Goal: Information Seeking & Learning: Learn about a topic

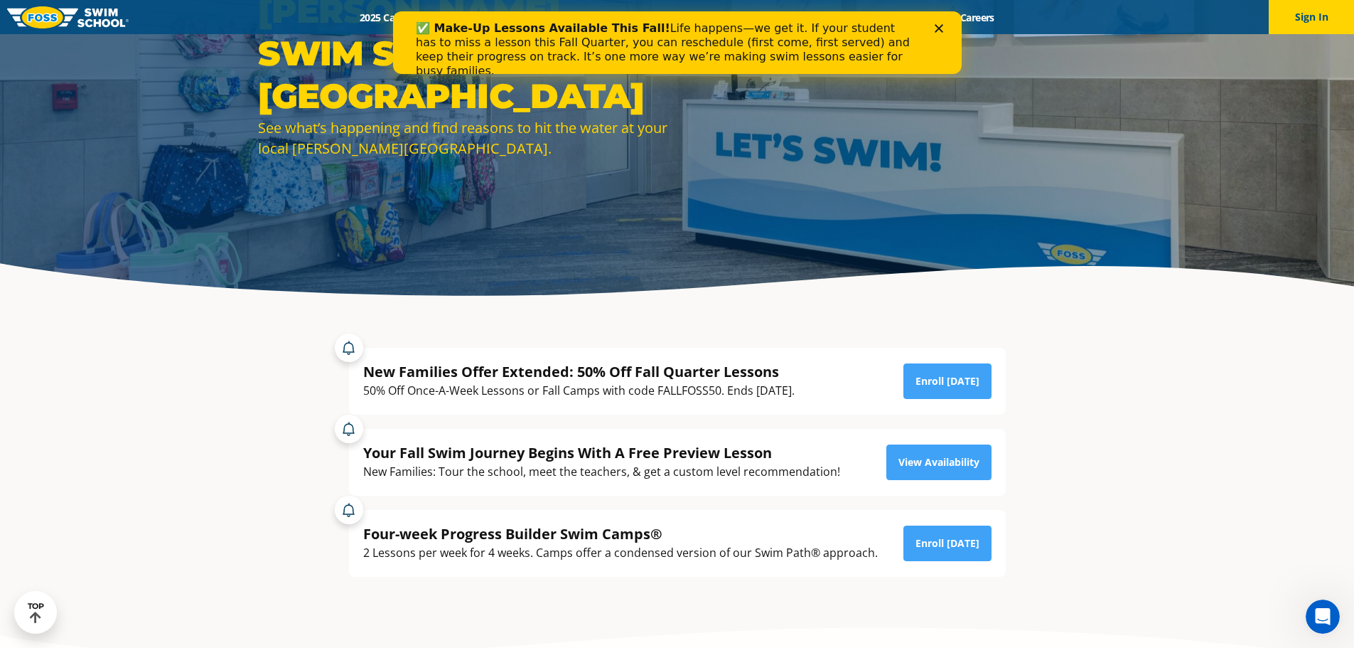
click at [936, 28] on icon "Close" at bounding box center [938, 28] width 9 height 9
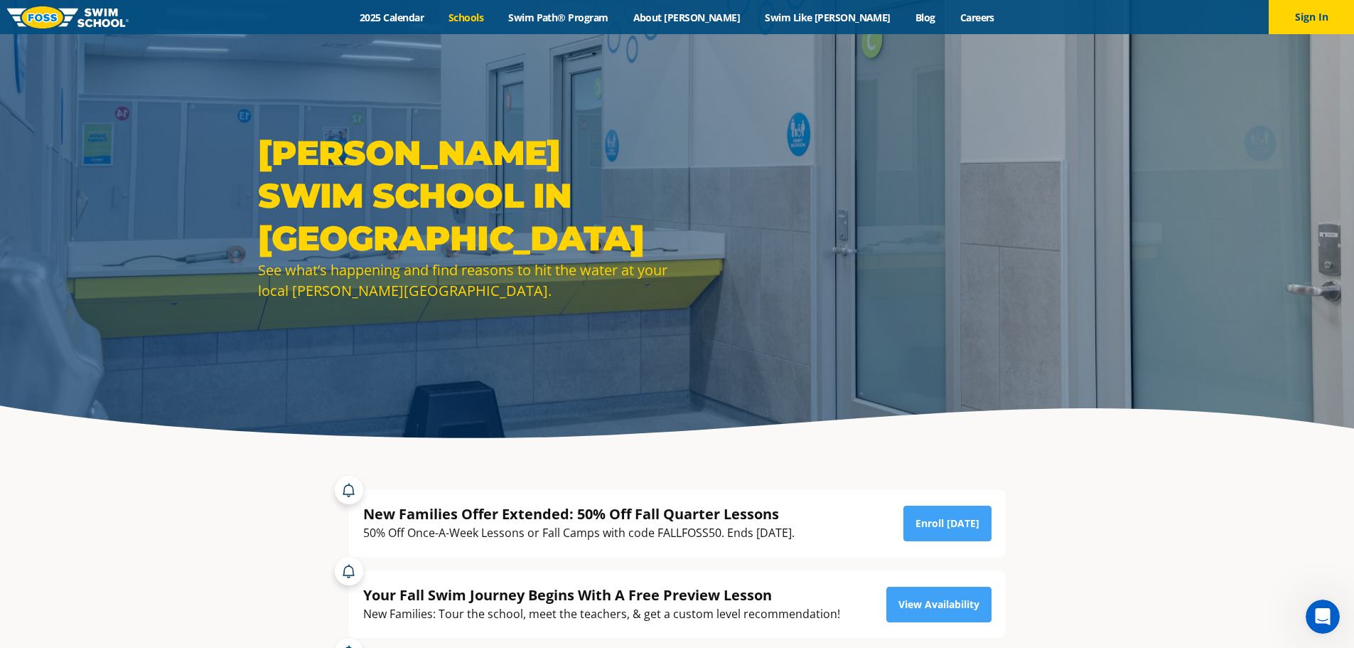
click at [496, 18] on link "Schools" at bounding box center [466, 18] width 60 height 14
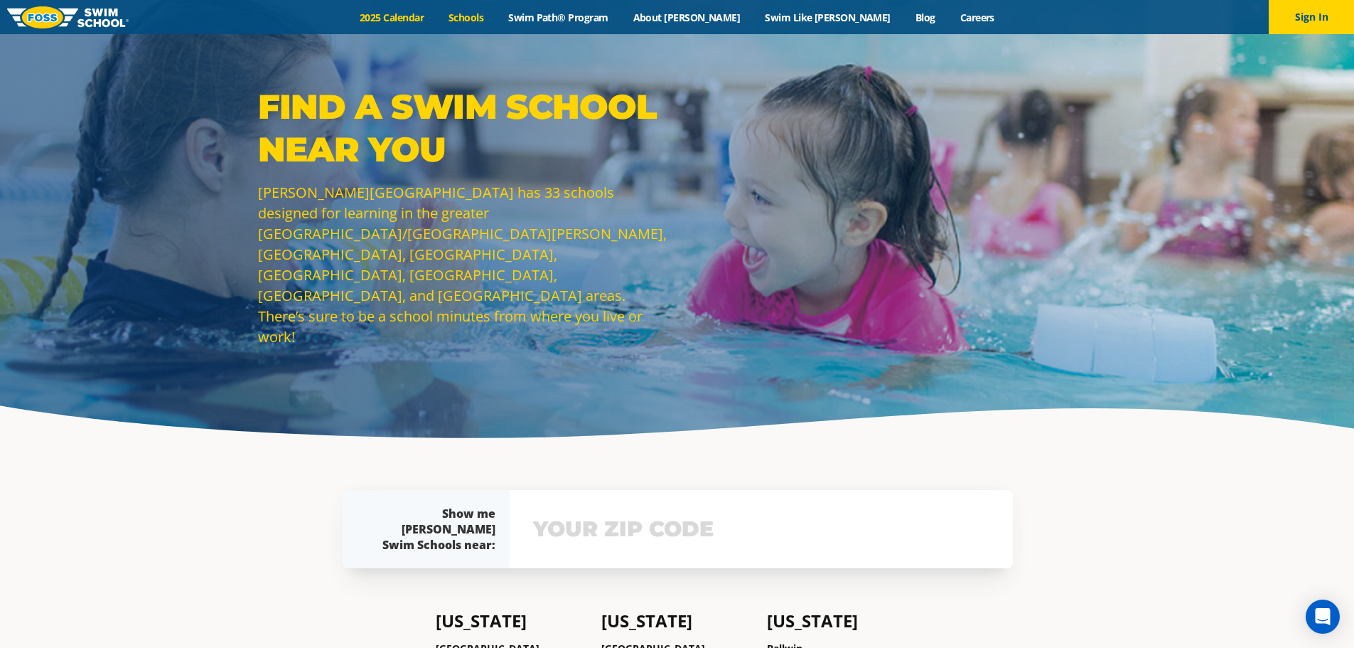
click at [436, 12] on link "2025 Calendar" at bounding box center [392, 18] width 89 height 14
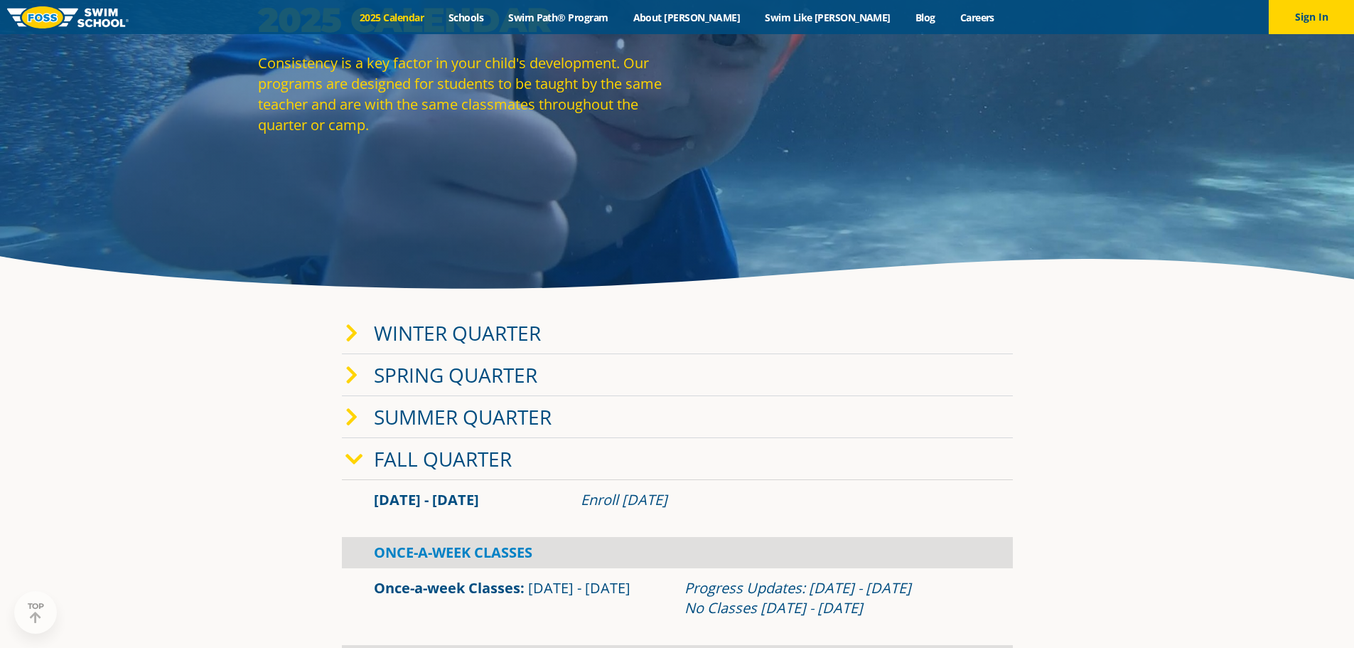
scroll to position [213, 0]
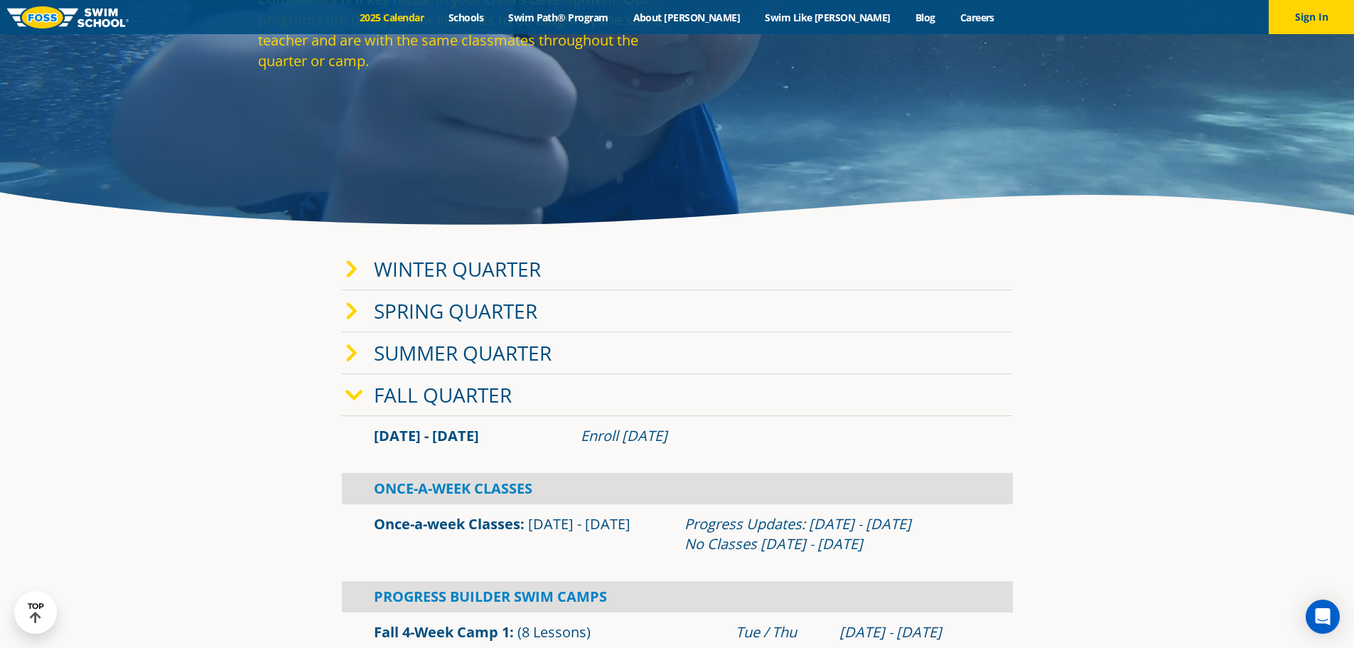
click at [353, 271] on icon at bounding box center [351, 269] width 13 height 20
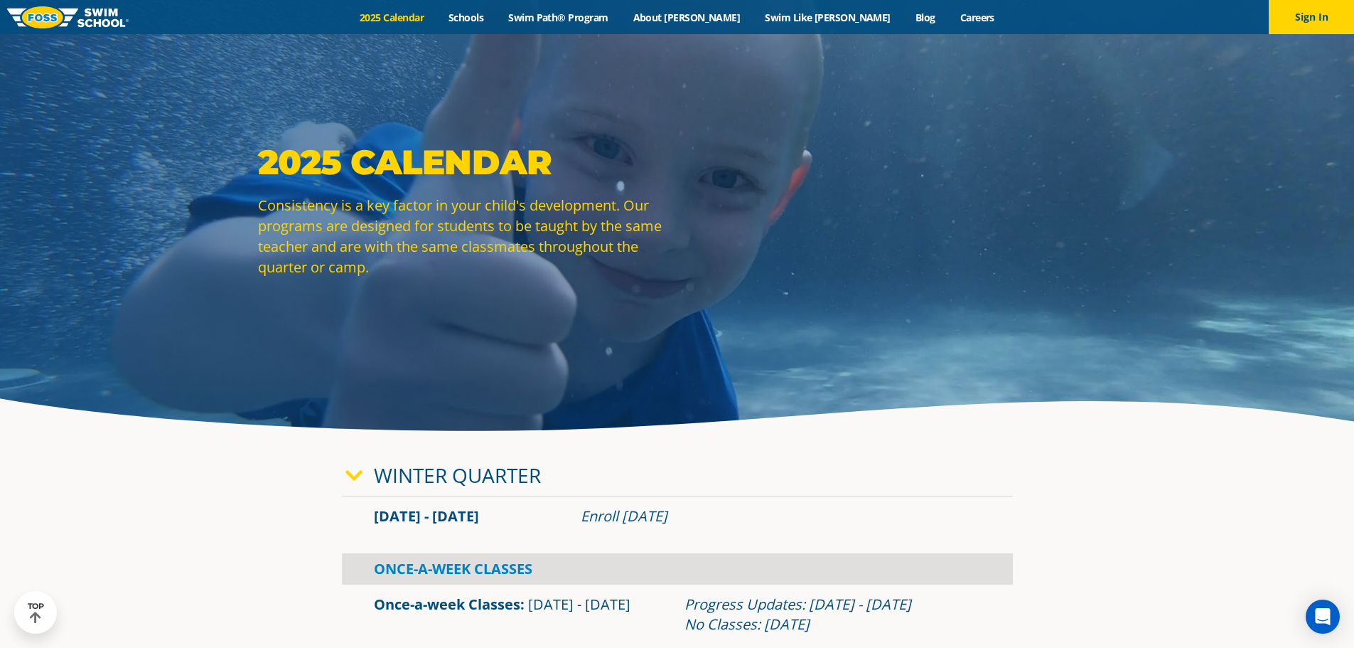
scroll to position [0, 0]
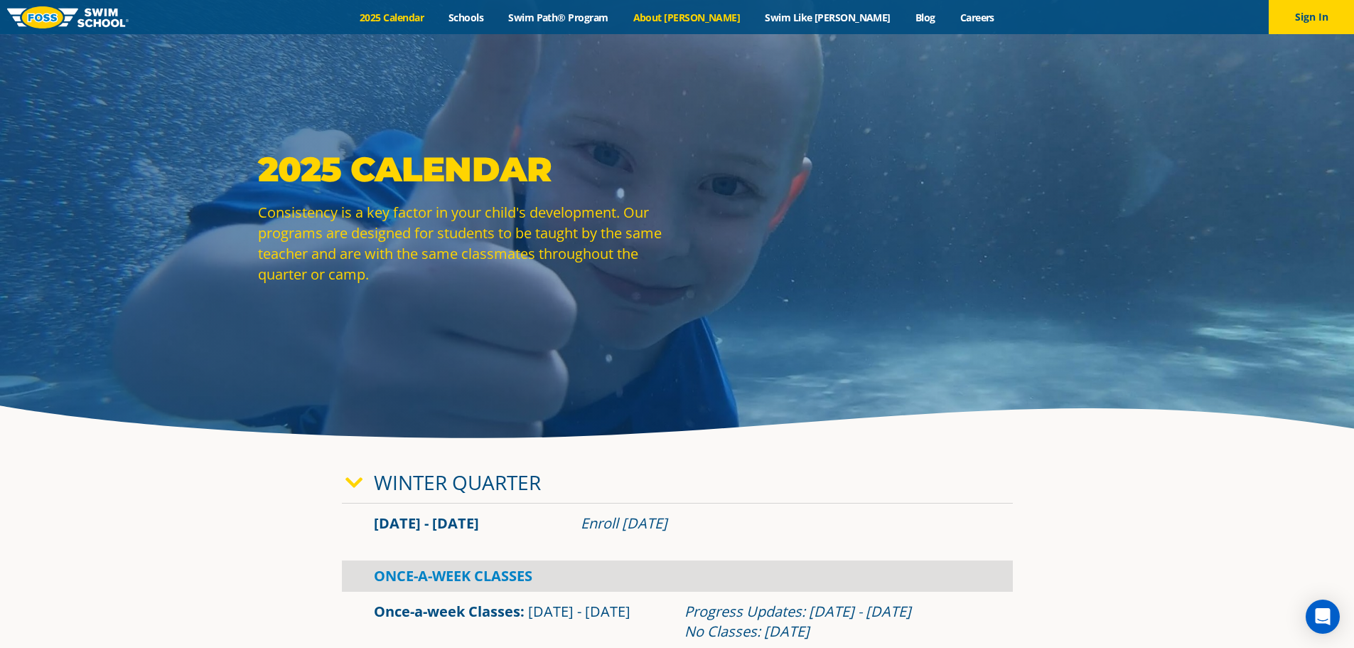
click at [722, 16] on link "About [PERSON_NAME]" at bounding box center [687, 18] width 132 height 14
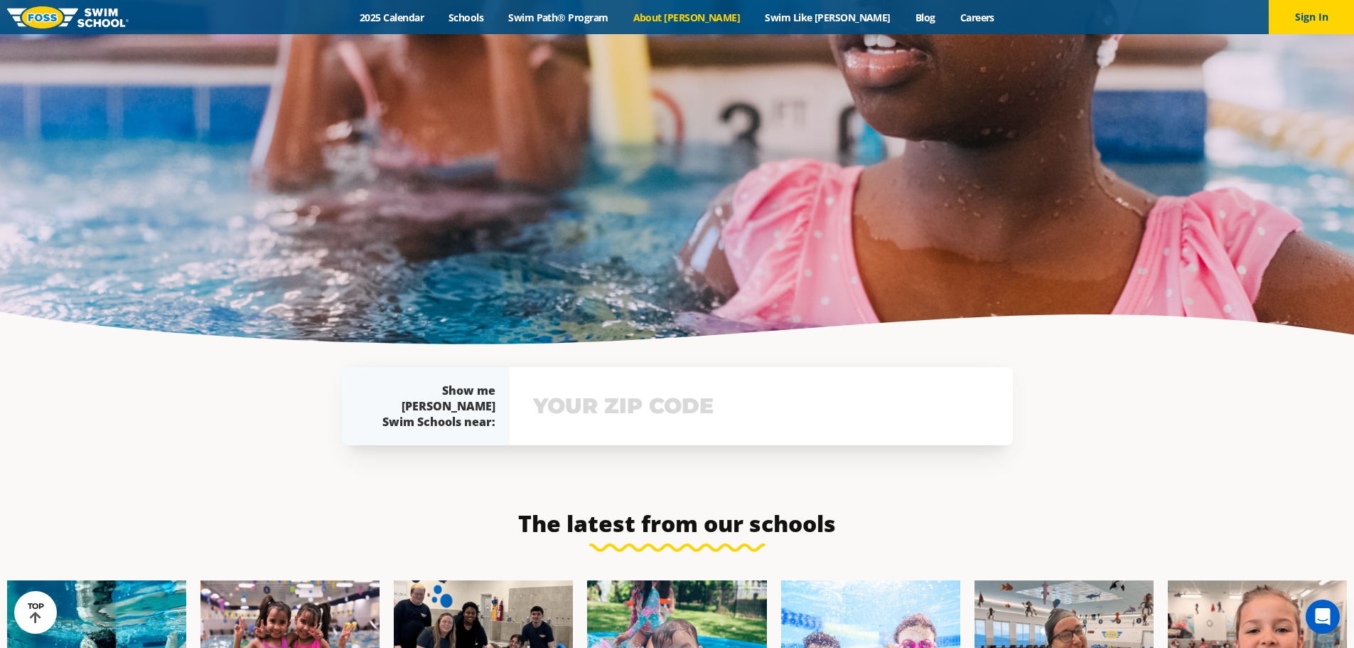
scroll to position [3483, 0]
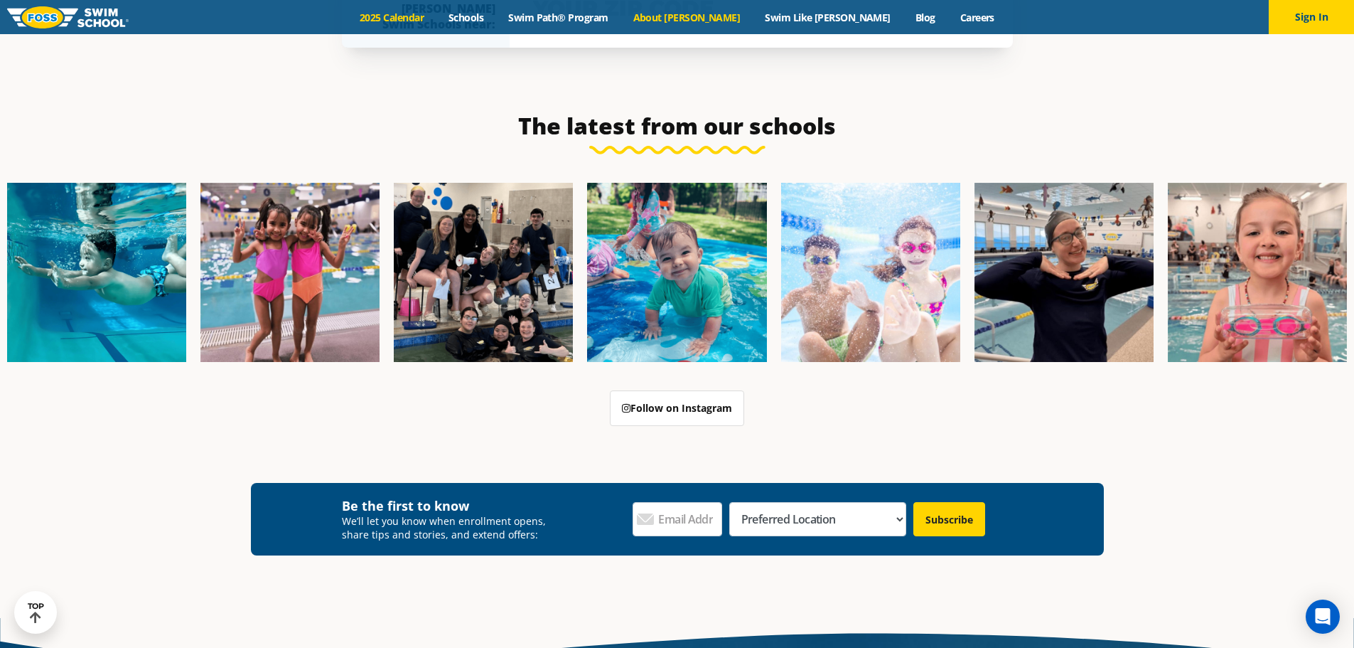
click at [436, 15] on link "2025 Calendar" at bounding box center [392, 18] width 89 height 14
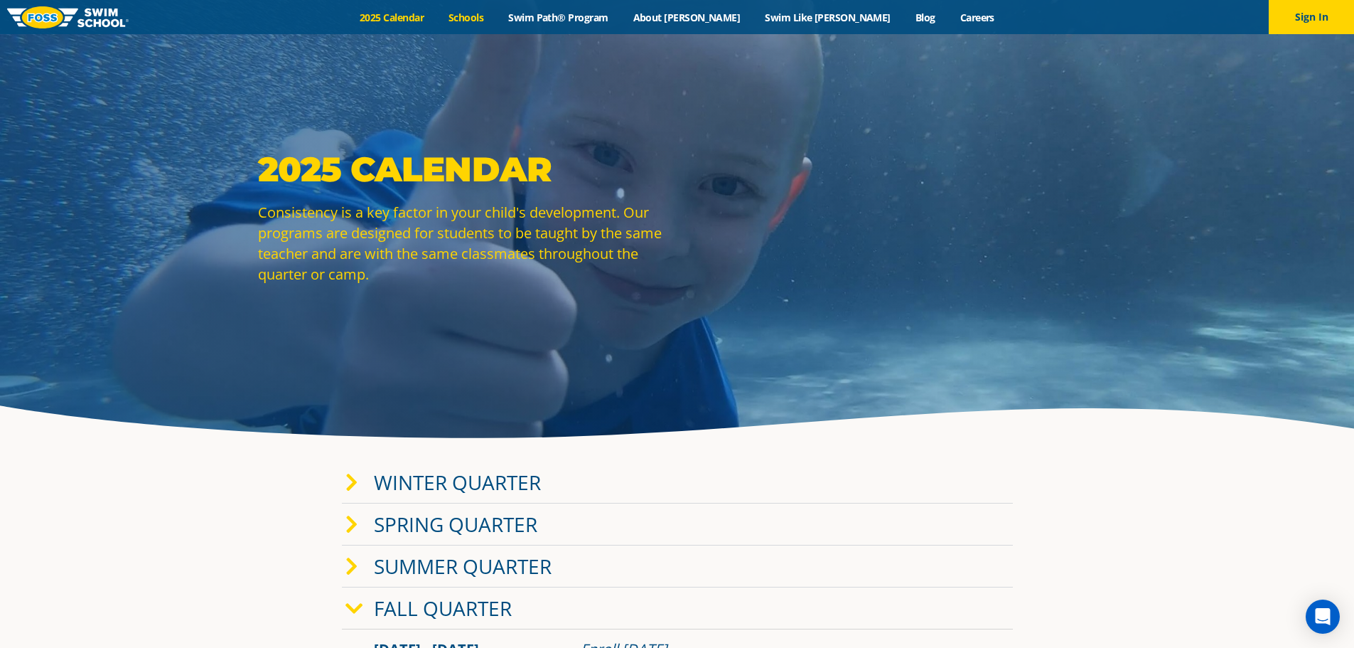
click at [496, 17] on link "Schools" at bounding box center [466, 18] width 60 height 14
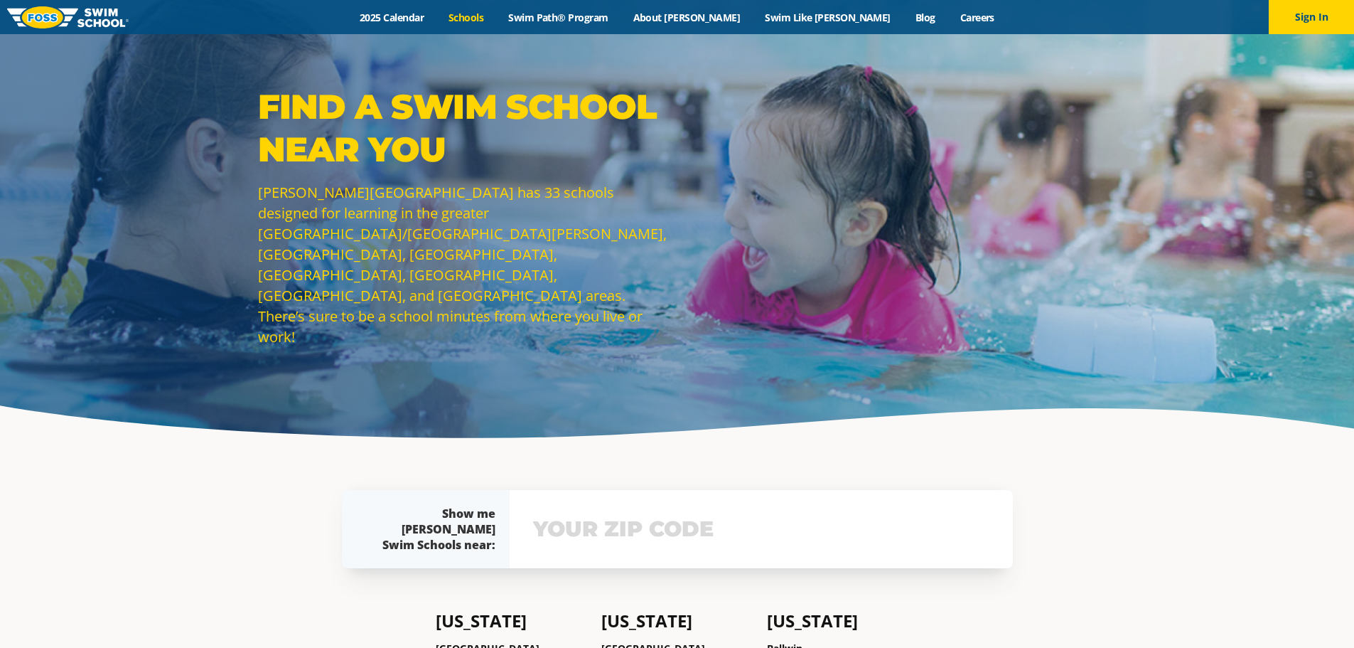
click at [591, 21] on link "Swim Path® Program" at bounding box center [558, 18] width 124 height 14
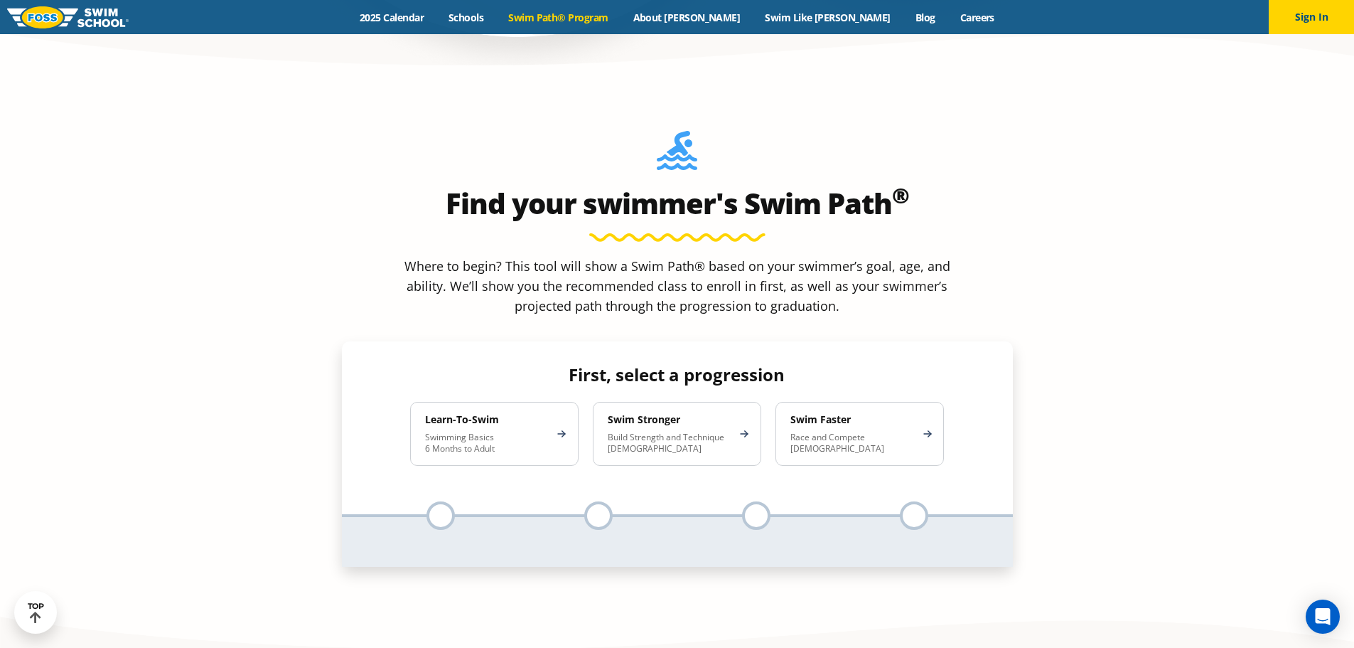
scroll to position [1279, 0]
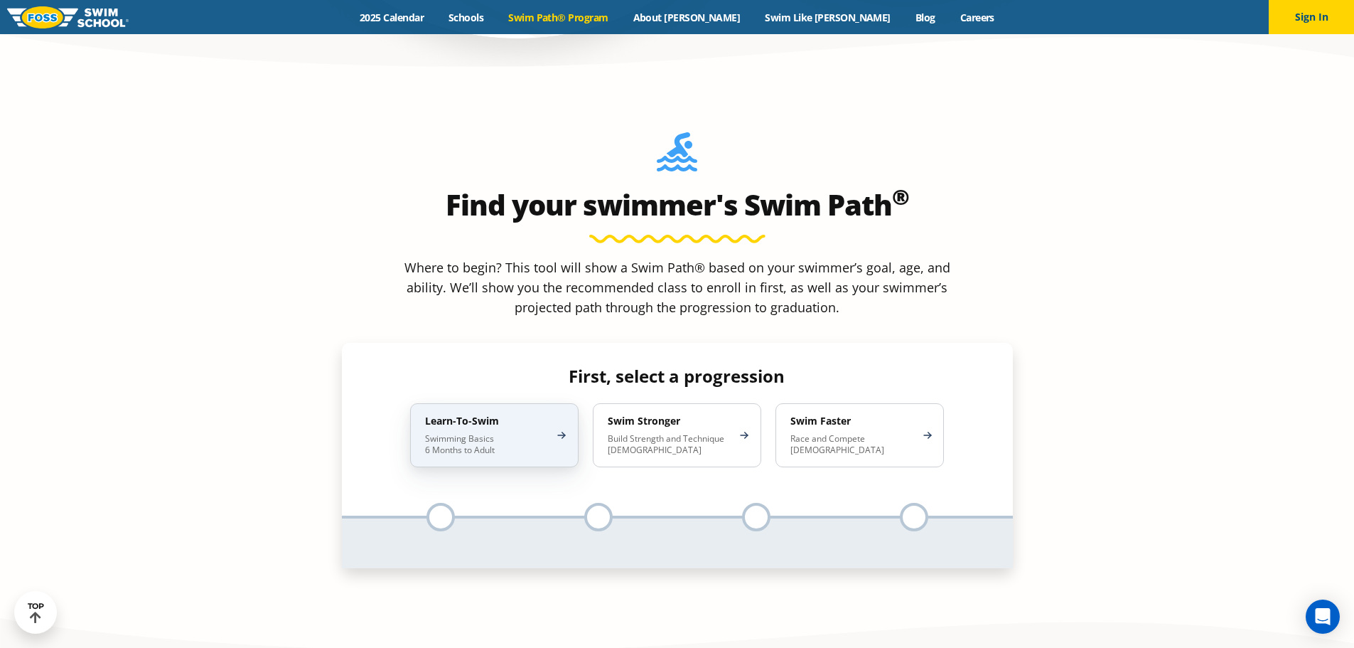
click at [559, 403] on div "Learn-To-Swim Swimming Basics 6 Months to Adult" at bounding box center [494, 435] width 168 height 64
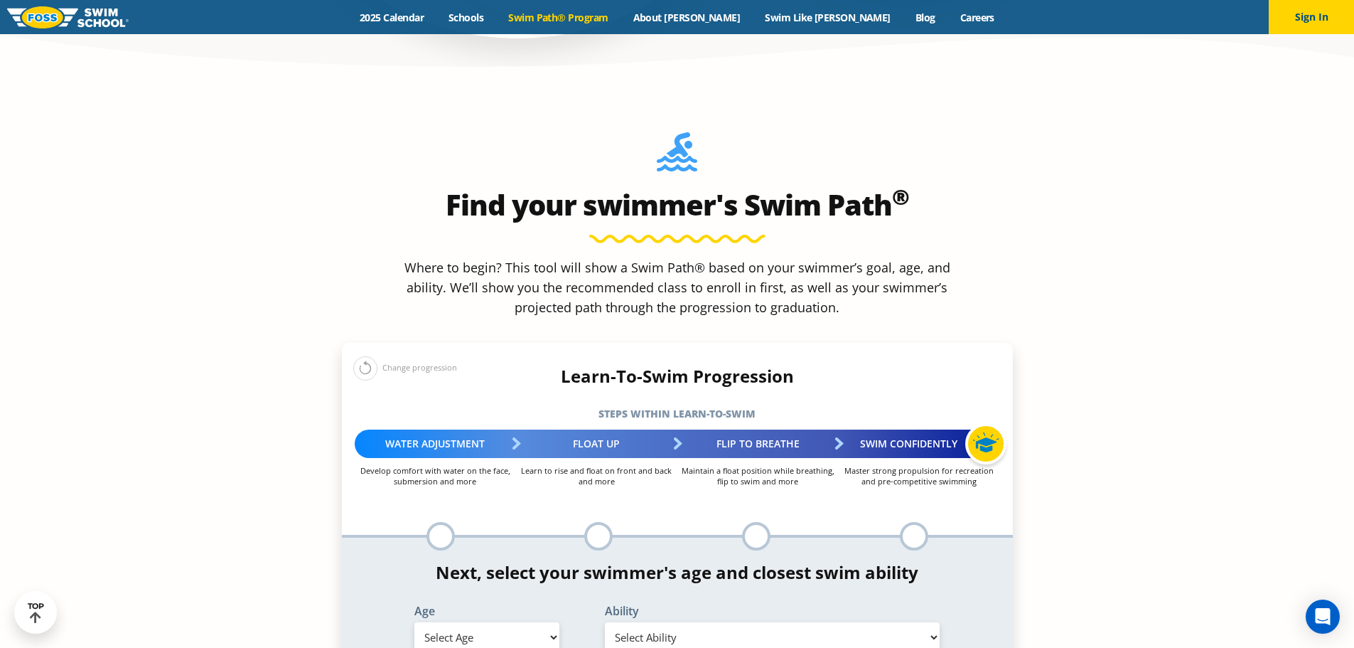
click at [550, 622] on select "Select Age 6 months - 1 year 1 year 2 years 3 years 4 years 5 years 6 years 7 y…" at bounding box center [486, 637] width 145 height 30
select select "adult-18-years-"
click at [414, 622] on select "Select Age 6 months - 1 year 1 year 2 years 3 years 4 years 5 years 6 years 7 y…" at bounding box center [486, 637] width 145 height 30
click at [638, 622] on select "Select Ability First in-water experience When in the water reliant on a life ja…" at bounding box center [773, 637] width 336 height 30
select select "adult-18-years--when-in-the-water-reliant-on-a-life-jacket-or-floatation-device"
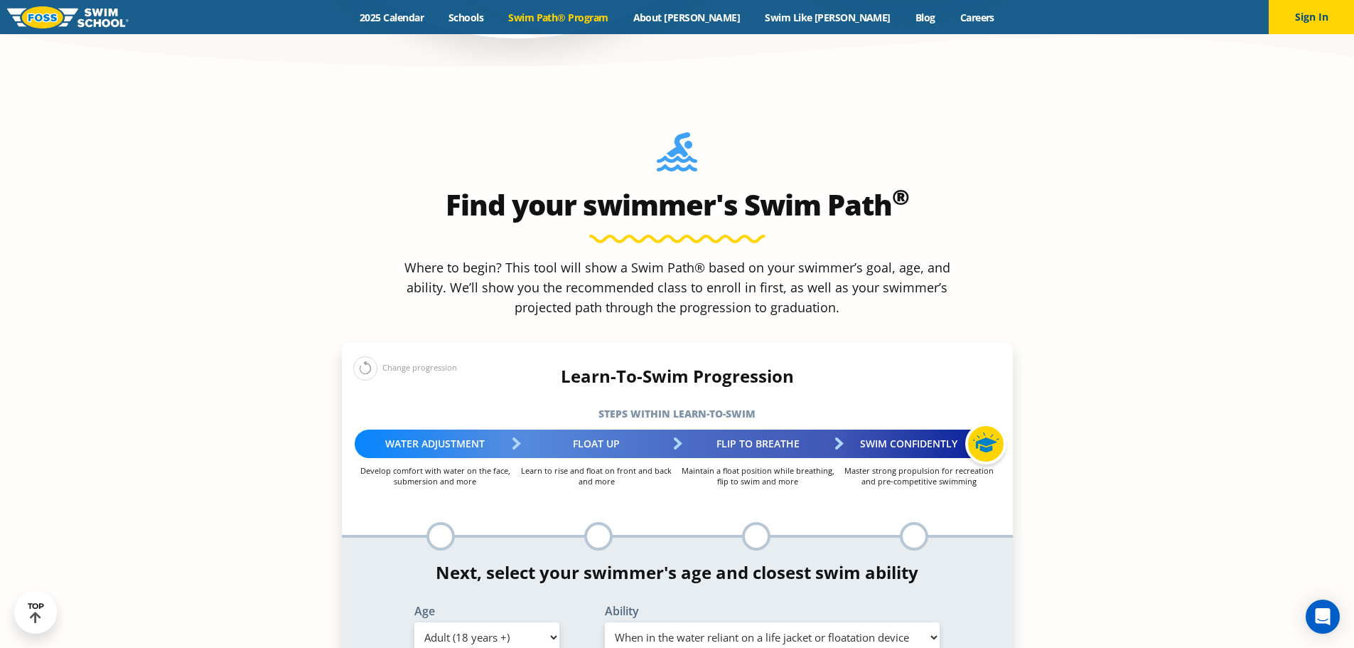
click at [605, 622] on select "Select Ability First in-water experience When in the water reliant on a life ja…" at bounding box center [773, 637] width 336 height 30
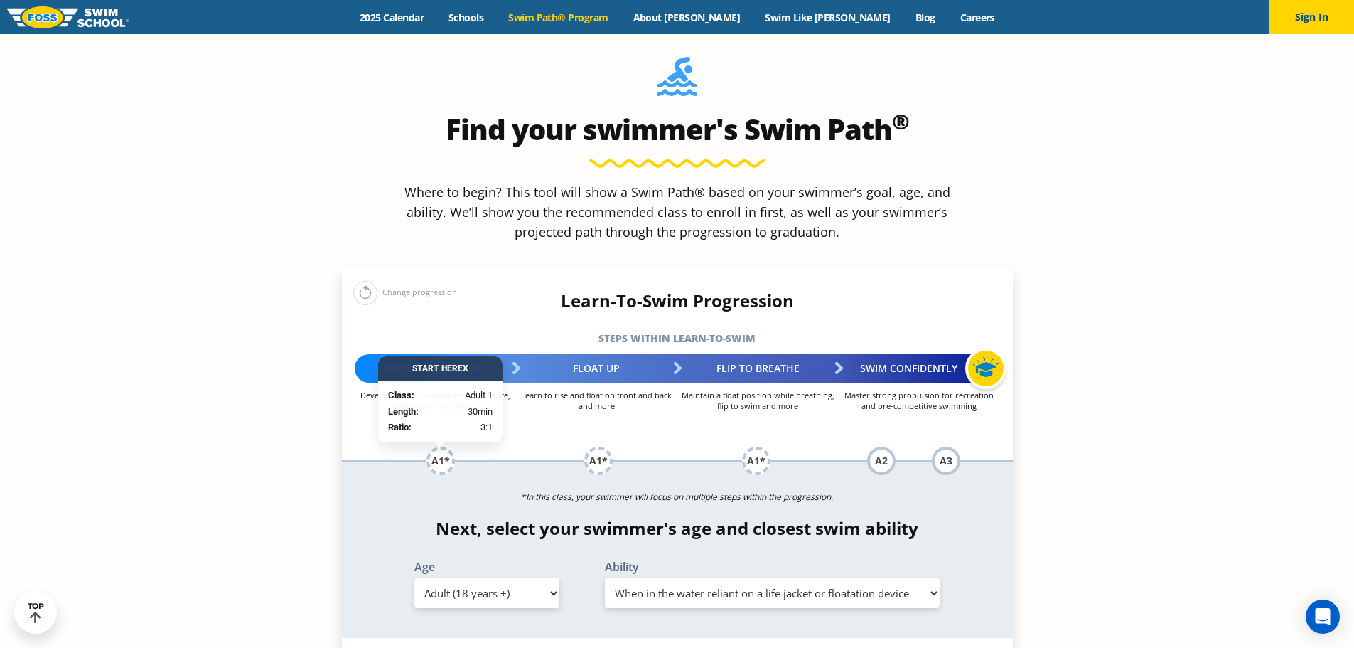
scroll to position [1564, 0]
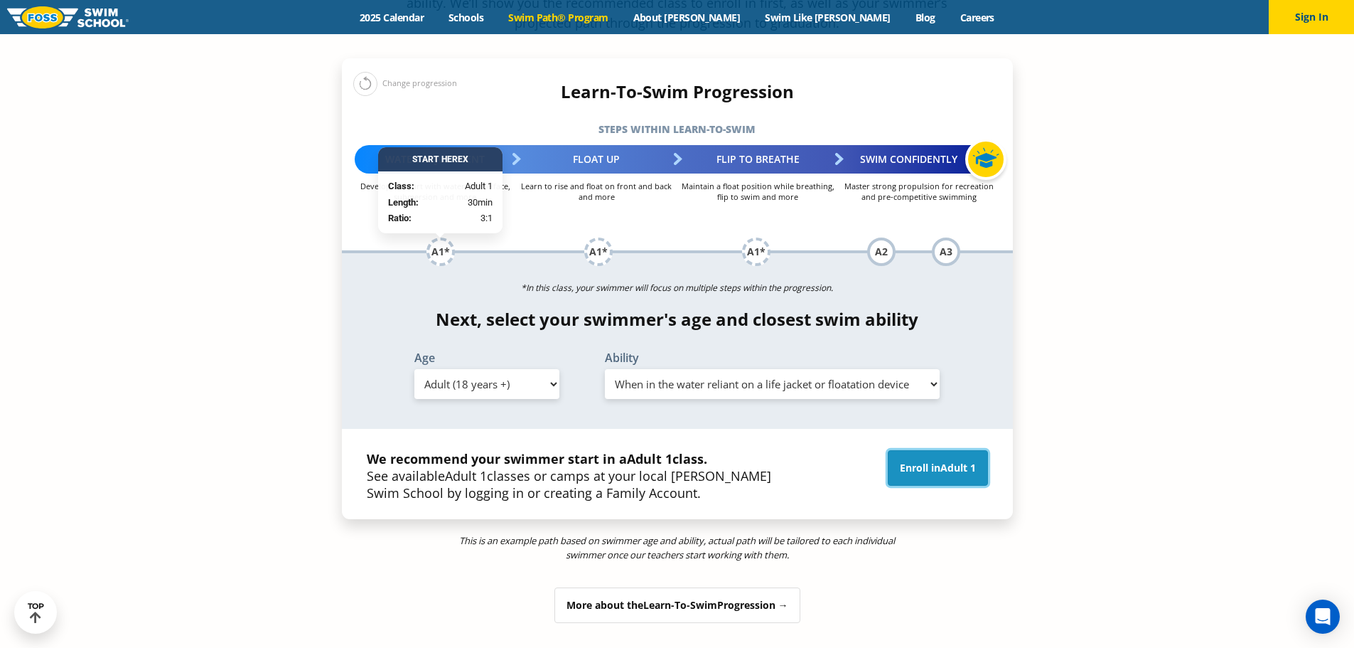
click at [957, 461] on span "Adult 1" at bounding box center [958, 468] width 36 height 14
